Goal: Information Seeking & Learning: Learn about a topic

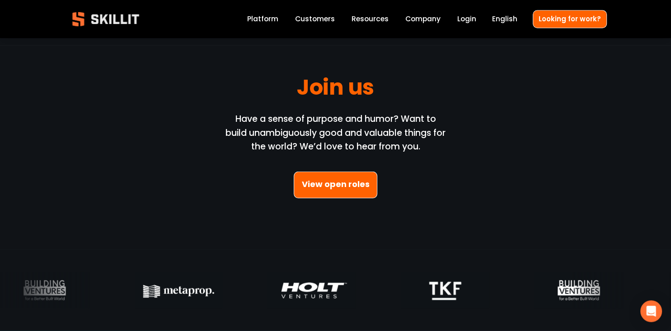
scroll to position [2539, 0]
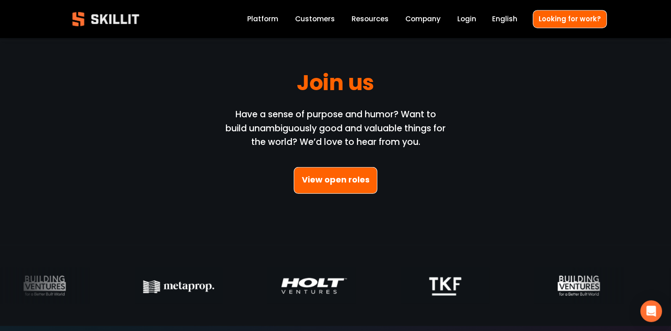
click at [353, 181] on link "View open roles" at bounding box center [336, 180] width 84 height 27
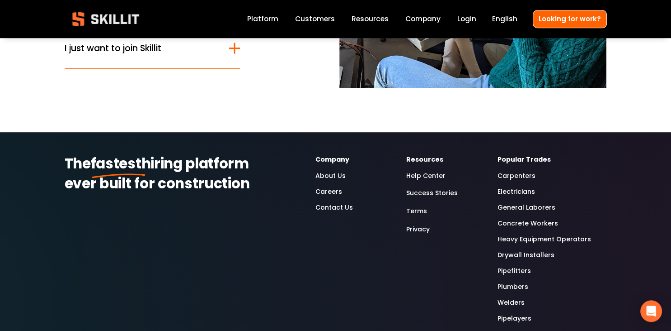
scroll to position [214, 0]
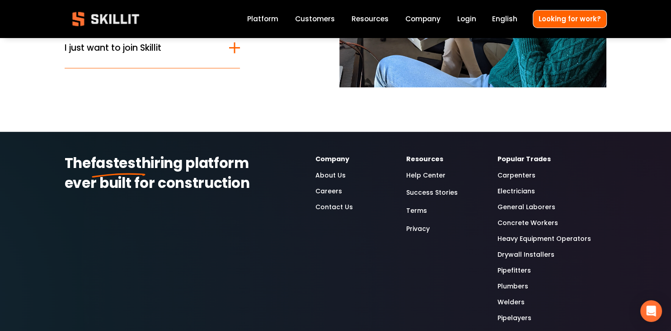
click at [518, 304] on link "Welders" at bounding box center [511, 302] width 27 height 10
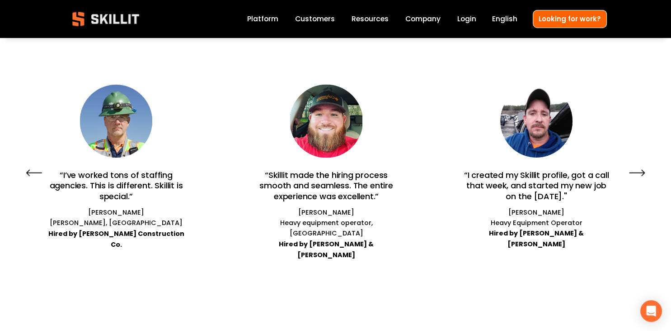
scroll to position [1841, 0]
click at [639, 173] on icon "\a \a \a Next\a \a" at bounding box center [637, 173] width 14 height 0
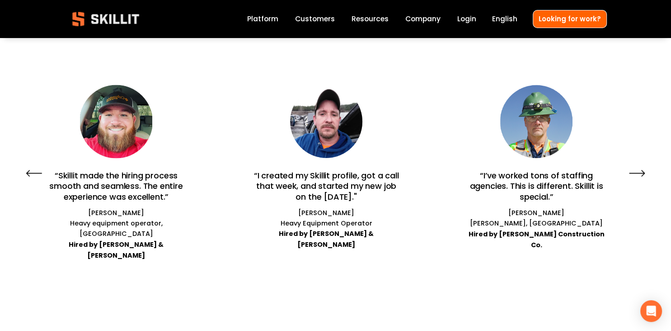
click at [639, 173] on icon "\a \a \a Next\a \a" at bounding box center [637, 173] width 14 height 0
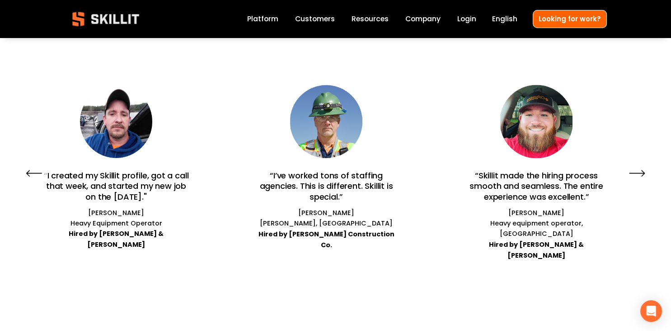
click at [639, 173] on icon "\a \a \a Next\a \a" at bounding box center [637, 173] width 14 height 0
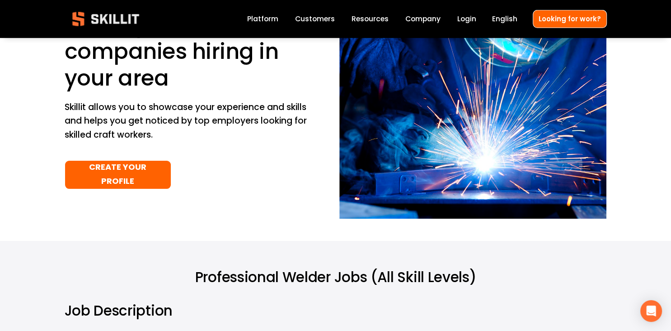
scroll to position [0, 0]
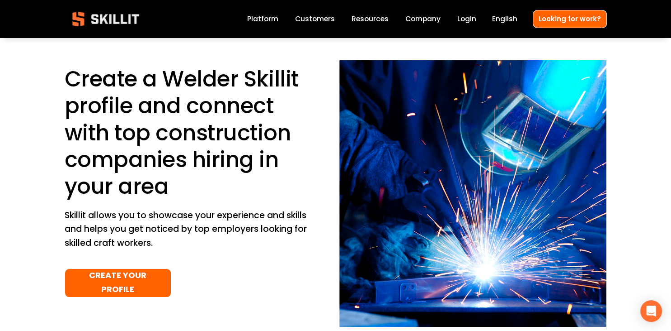
click at [0, 0] on span "Pricing" at bounding box center [0, 0] width 0 height 0
